Goal: Information Seeking & Learning: Learn about a topic

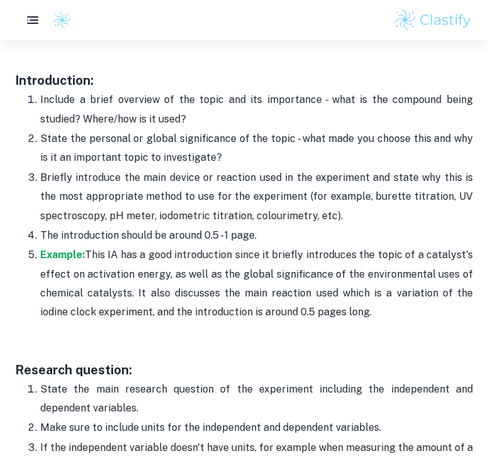
scroll to position [683, 0]
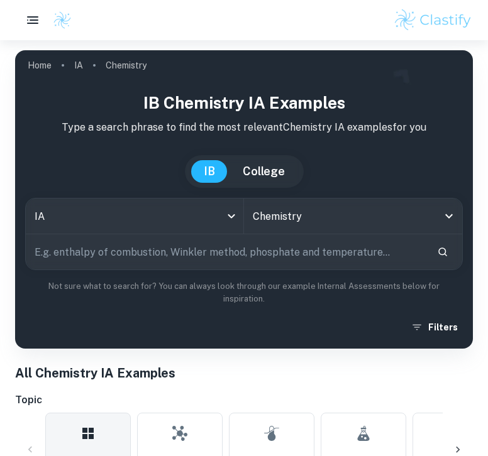
scroll to position [465, 0]
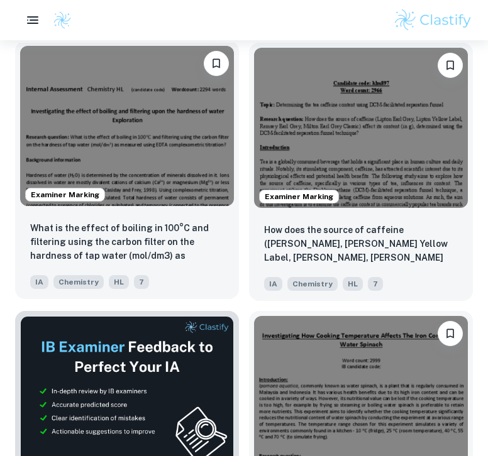
click at [194, 215] on div "What is the effect of boiling in 100°C and filtering using the carbon filter on…" at bounding box center [127, 255] width 224 height 88
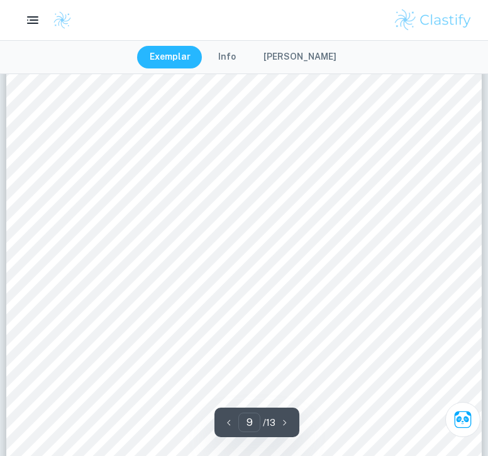
scroll to position [5835, 0]
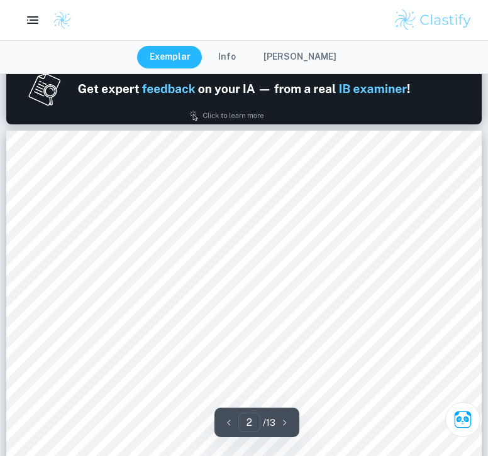
type input "1"
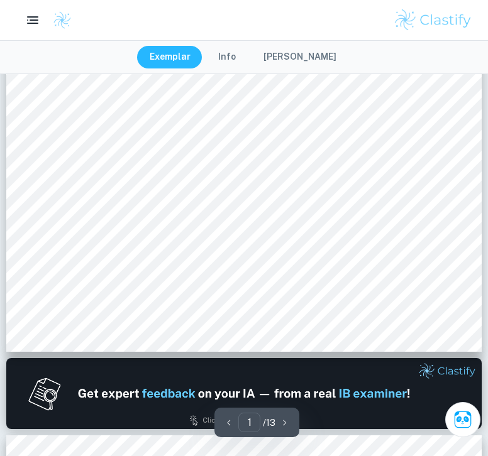
scroll to position [0, 0]
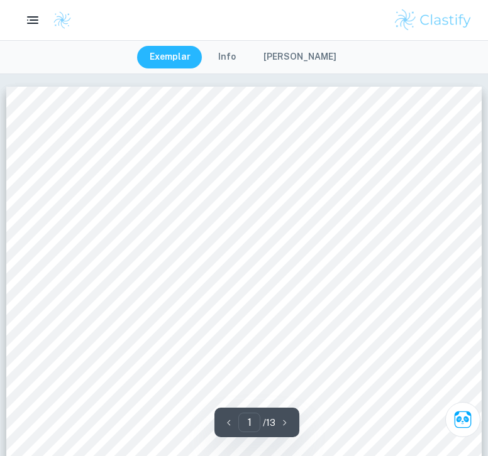
drag, startPoint x: 292, startPoint y: 278, endPoint x: 82, endPoint y: 209, distance: 220.5
click at [0, 74] on div at bounding box center [0, 74] width 0 height 0
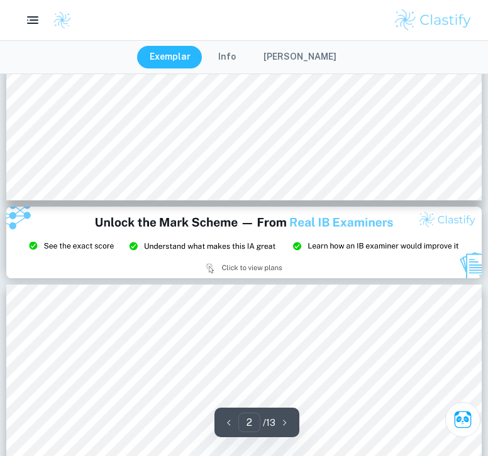
type input "3"
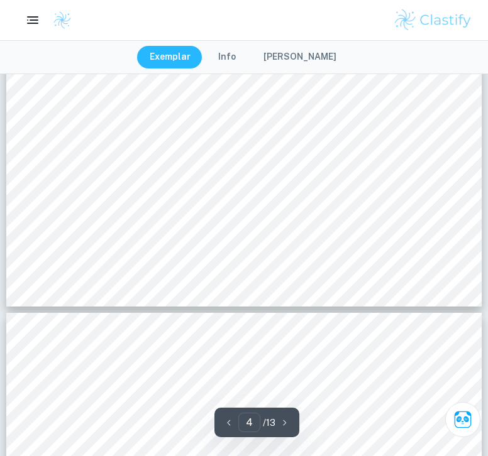
scroll to position [2637, 0]
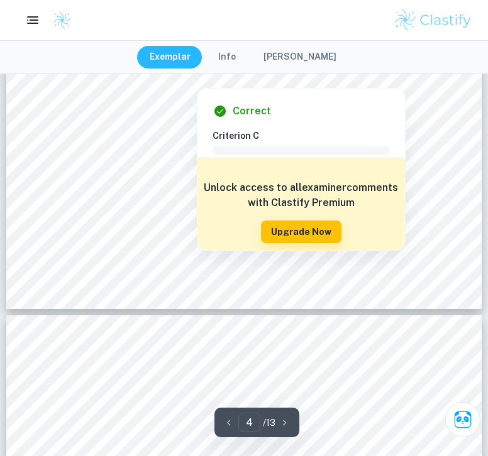
type input "5"
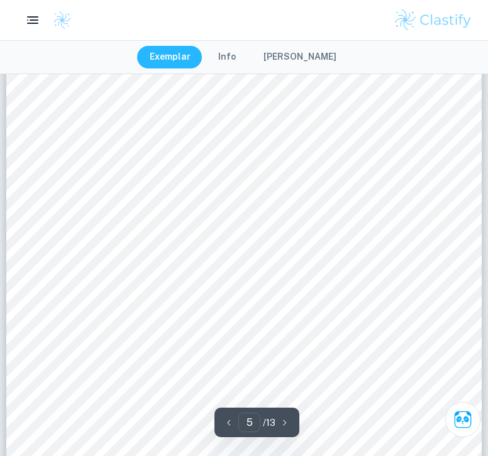
scroll to position [3006, 0]
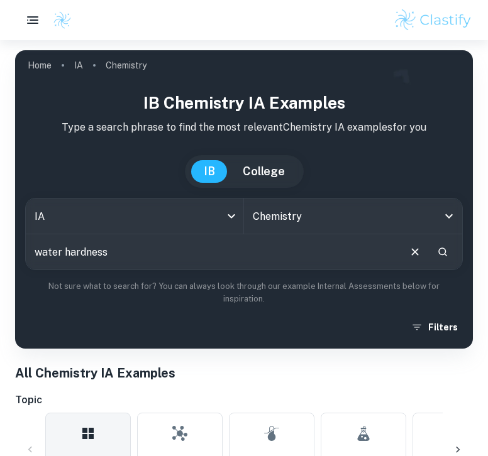
type input "water hardness"
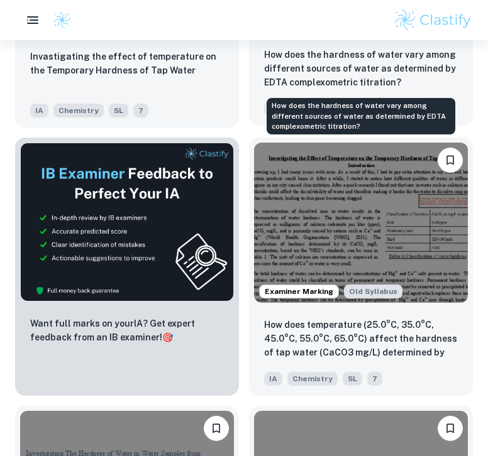
scroll to position [670, 0]
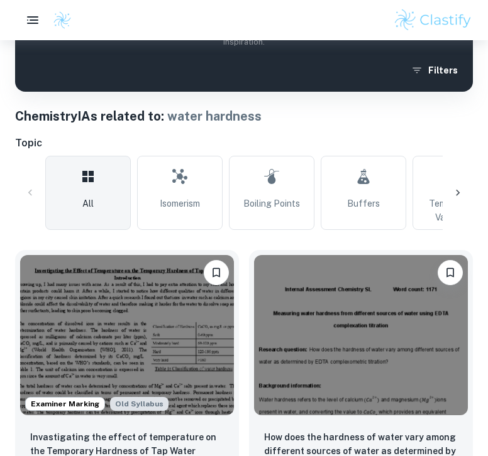
scroll to position [451, 0]
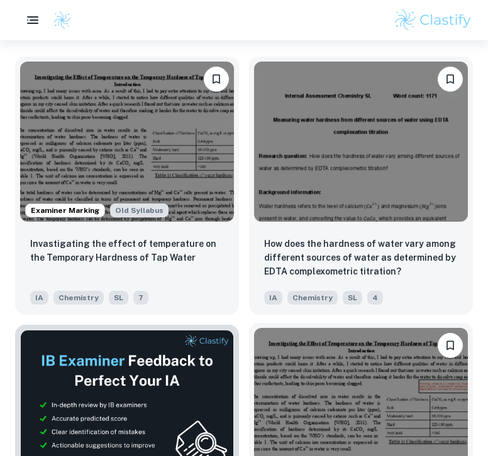
click at [319, 426] on img at bounding box center [361, 408] width 214 height 160
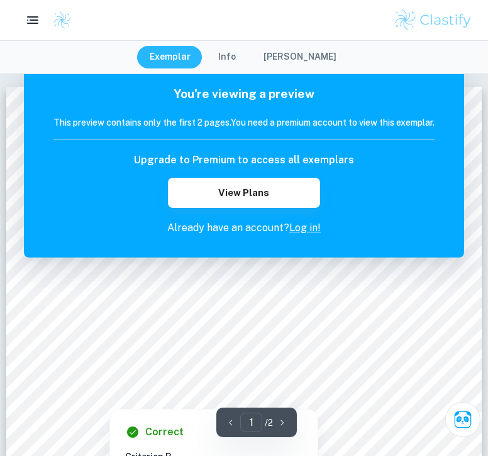
click at [153, 316] on div at bounding box center [243, 322] width 391 height 12
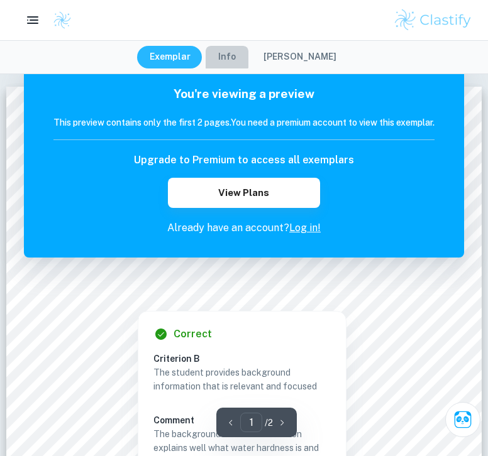
click at [226, 57] on button "Info" at bounding box center [227, 57] width 43 height 23
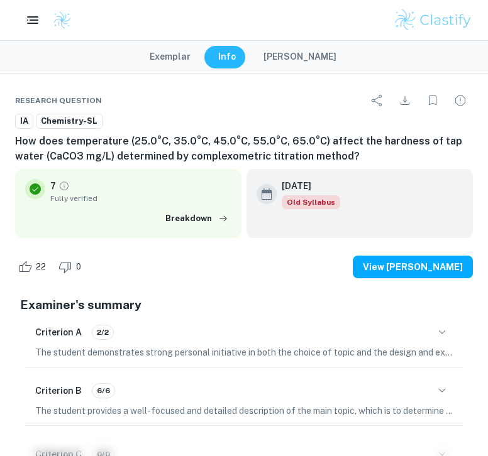
click at [180, 59] on button "Exemplar" at bounding box center [170, 57] width 66 height 23
